Goal: Communication & Community: Share content

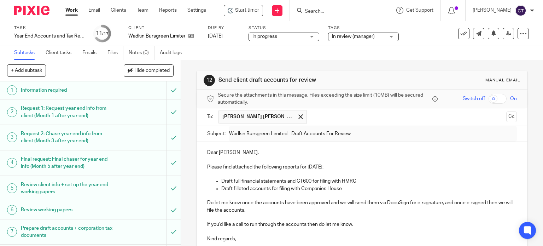
click at [305, 5] on div at bounding box center [339, 10] width 99 height 21
drag, startPoint x: 305, startPoint y: 9, endPoint x: 311, endPoint y: 10, distance: 6.0
click at [306, 10] on input "Search" at bounding box center [336, 11] width 64 height 6
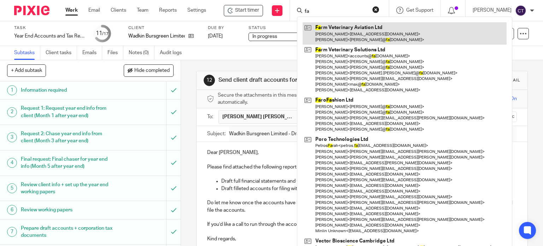
type input "fa"
click at [333, 31] on link at bounding box center [405, 33] width 204 height 22
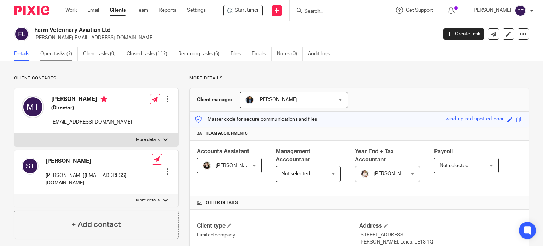
click at [57, 53] on link "Open tasks (2)" at bounding box center [58, 54] width 37 height 14
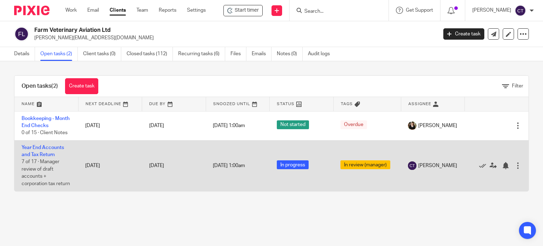
click at [42, 151] on td "Year End Accounts and Tax Return 7 of 17 · Manager review of draft accounts + c…" at bounding box center [46, 165] width 64 height 51
click at [38, 156] on link "Year End Accounts and Tax Return" at bounding box center [43, 151] width 42 height 12
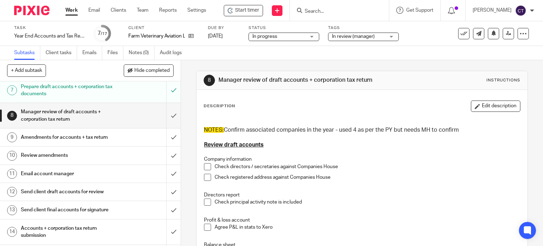
click at [485, 105] on button "Edit description" at bounding box center [495, 105] width 49 height 11
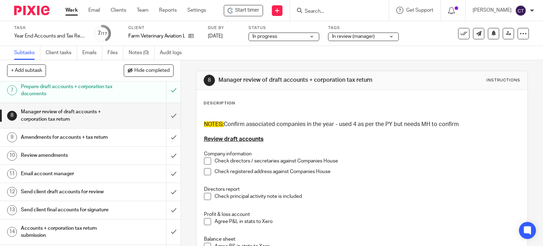
click at [471, 126] on h3 "NOTES: Confirm associated companies in the year - used 4 as per the PY but need…" at bounding box center [362, 124] width 316 height 7
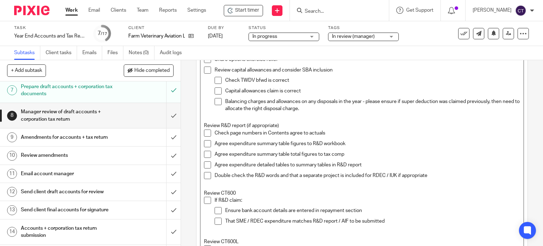
scroll to position [566, 0]
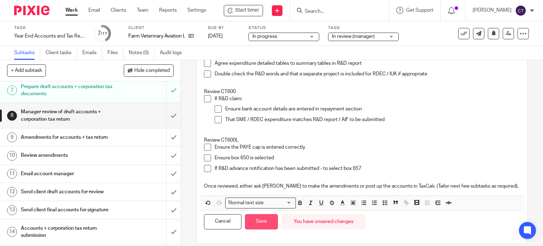
click at [264, 218] on button "Save" at bounding box center [261, 221] width 33 height 15
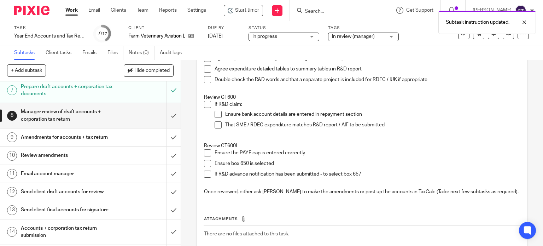
scroll to position [571, 0]
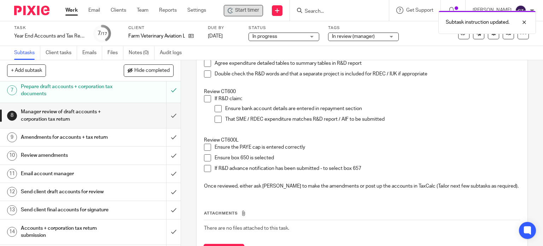
click at [235, 10] on div "Start timer" at bounding box center [243, 10] width 31 height 7
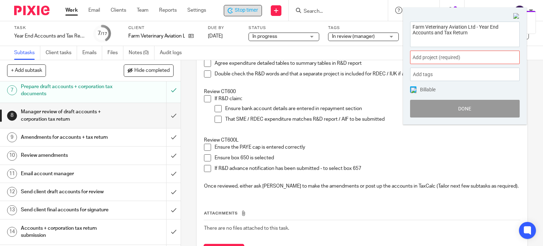
click at [441, 60] on span "Add project (required) :" at bounding box center [457, 57] width 89 height 7
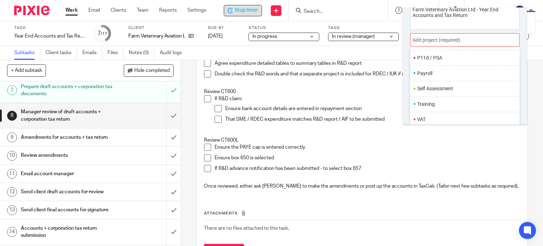
scroll to position [35, 0]
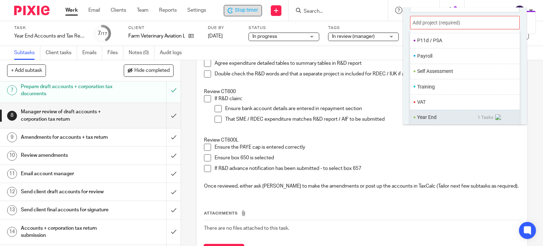
click at [433, 112] on ul "Year End 1 Tasks" at bounding box center [465, 117] width 110 height 15
click at [434, 115] on li "Year End" at bounding box center [447, 116] width 60 height 7
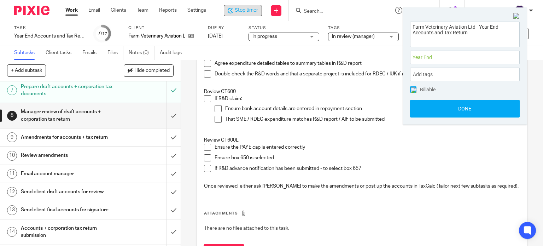
scroll to position [0, 0]
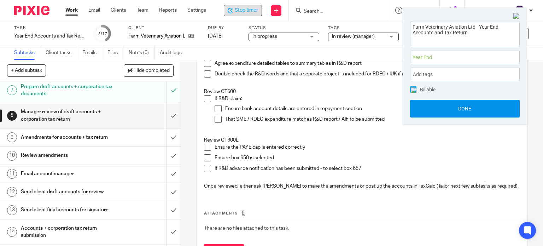
click at [435, 111] on button "Done" at bounding box center [465, 109] width 110 height 18
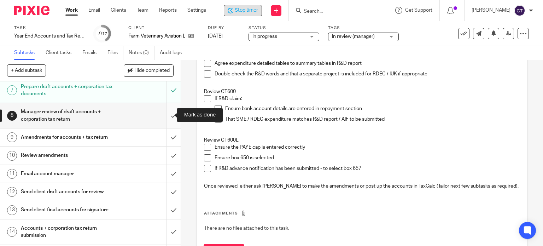
drag, startPoint x: 167, startPoint y: 114, endPoint x: 167, endPoint y: 120, distance: 6.0
click at [167, 115] on input "submit" at bounding box center [90, 115] width 181 height 25
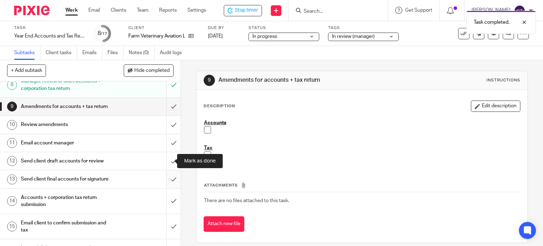
scroll to position [141, 0]
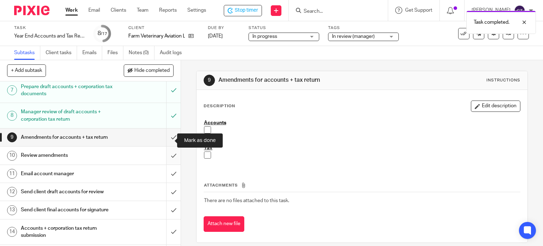
drag, startPoint x: 164, startPoint y: 140, endPoint x: 164, endPoint y: 159, distance: 19.1
click at [164, 140] on input "submit" at bounding box center [90, 137] width 181 height 18
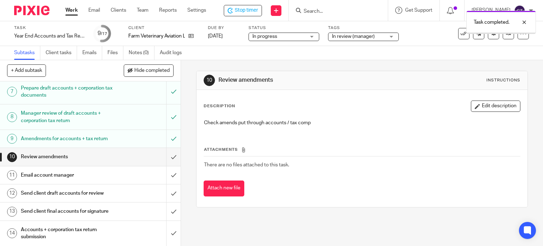
scroll to position [141, 0]
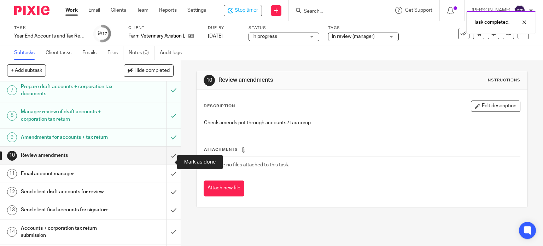
drag, startPoint x: 167, startPoint y: 161, endPoint x: 156, endPoint y: 167, distance: 12.7
click at [166, 162] on input "submit" at bounding box center [90, 155] width 181 height 18
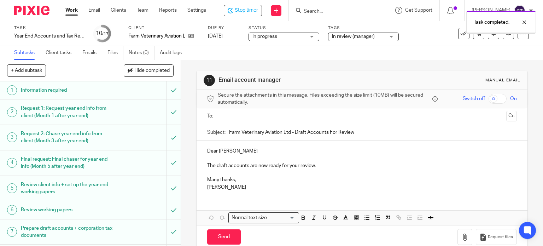
scroll to position [141, 0]
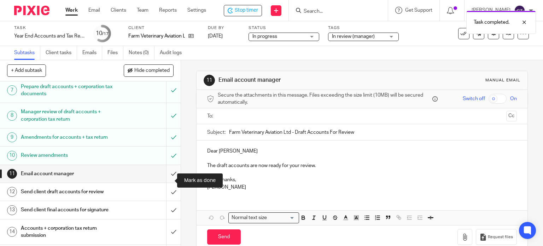
drag, startPoint x: 166, startPoint y: 180, endPoint x: 162, endPoint y: 183, distance: 5.8
click at [166, 180] on input "submit" at bounding box center [90, 174] width 181 height 18
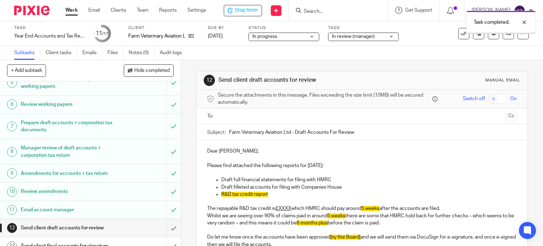
scroll to position [141, 0]
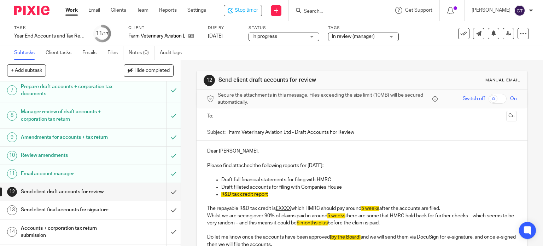
click at [240, 118] on input "text" at bounding box center [361, 116] width 283 height 8
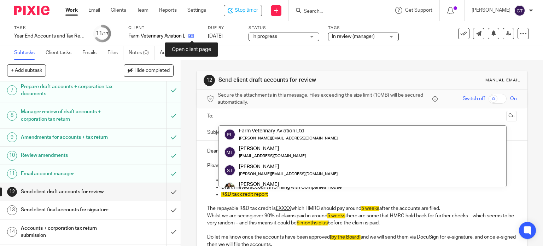
click at [192, 36] on icon at bounding box center [190, 35] width 5 height 5
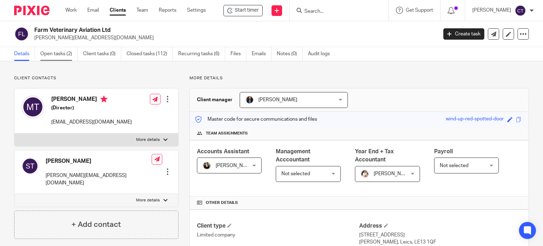
click at [54, 51] on link "Open tasks (2)" at bounding box center [58, 54] width 37 height 14
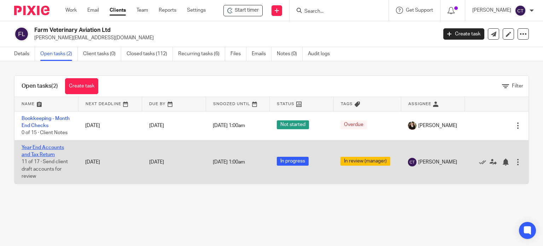
click at [48, 155] on link "Year End Accounts and Tax Return" at bounding box center [43, 151] width 42 height 12
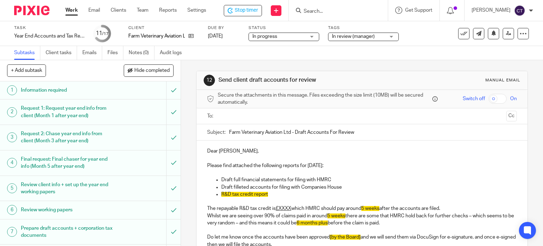
click at [232, 115] on input "text" at bounding box center [361, 116] width 283 height 8
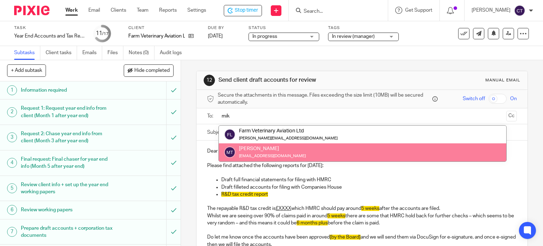
type input "mik"
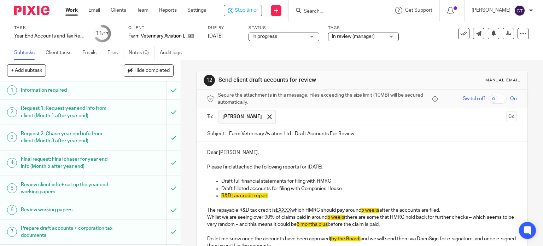
click at [271, 195] on p "R&D tax credit report" at bounding box center [369, 195] width 296 height 7
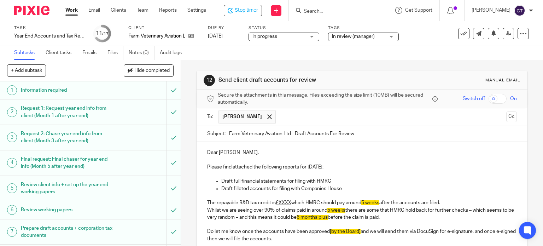
drag, startPoint x: 204, startPoint y: 200, endPoint x: 393, endPoint y: 217, distance: 190.2
click at [393, 217] on div "Dear [PERSON_NAME], Please find attached the following reports for [DATE]: Draf…" at bounding box center [362, 216] width 331 height 148
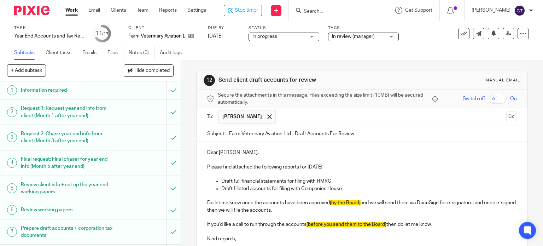
drag, startPoint x: 328, startPoint y: 202, endPoint x: 342, endPoint y: 198, distance: 13.8
click at [331, 201] on p "Do let me know once the accounts have been approved [by the Board] and we will …" at bounding box center [362, 206] width 310 height 14
drag, startPoint x: 304, startPoint y: 223, endPoint x: 321, endPoint y: 222, distance: 17.0
click at [304, 223] on p "If you’d like a call to run through the accounts [before you send them to the B…" at bounding box center [362, 224] width 310 height 7
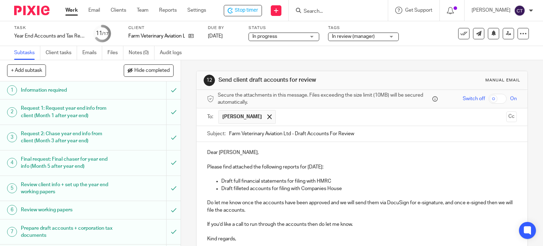
click at [285, 181] on p "Draft full financial statements for filing with HMRC" at bounding box center [369, 180] width 296 height 7
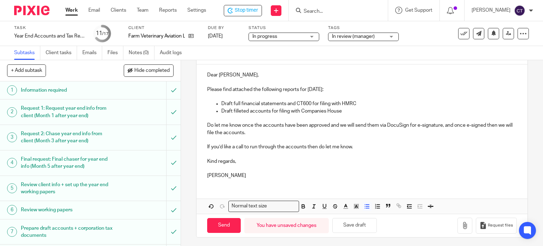
scroll to position [78, 0]
click at [461, 225] on icon "button" at bounding box center [464, 224] width 7 height 7
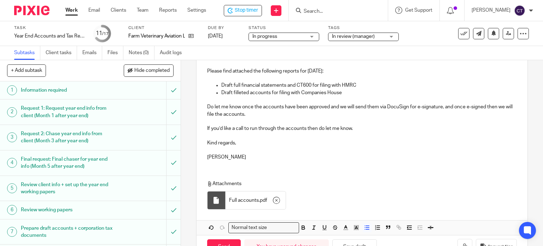
scroll to position [118, 0]
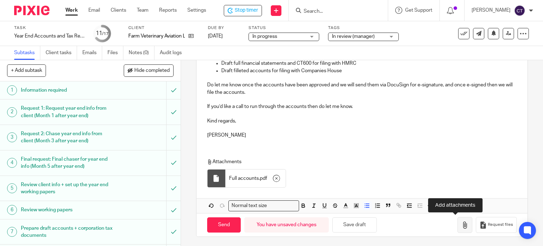
click at [461, 225] on icon "button" at bounding box center [464, 224] width 7 height 7
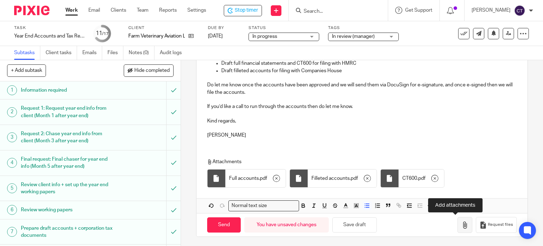
click at [461, 226] on icon "button" at bounding box center [464, 224] width 7 height 7
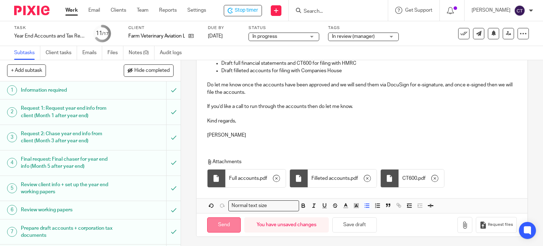
drag, startPoint x: 228, startPoint y: 221, endPoint x: 219, endPoint y: 222, distance: 8.9
click at [228, 221] on input "Send" at bounding box center [224, 224] width 34 height 15
type input "Sent"
